Goal: Transaction & Acquisition: Register for event/course

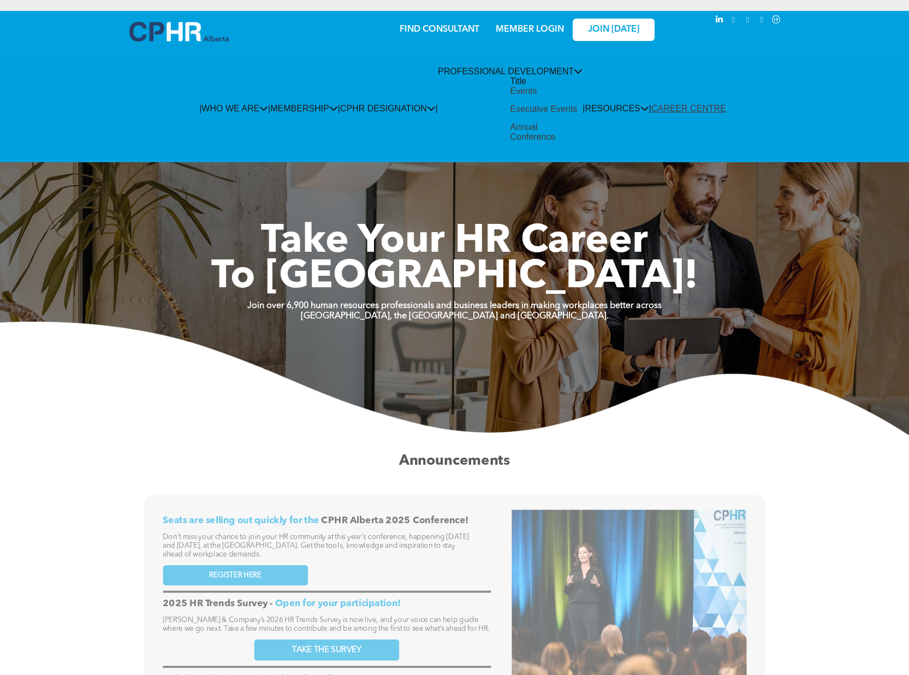
click at [545, 76] on span "PROFESSIONAL DEVELOPMENT" at bounding box center [510, 71] width 145 height 9
click at [545, 75] on span "PROFESSIONAL DEVELOPMENT" at bounding box center [510, 71] width 145 height 9
click at [516, 96] on div "Events" at bounding box center [523, 91] width 27 height 10
